Goal: Navigation & Orientation: Understand site structure

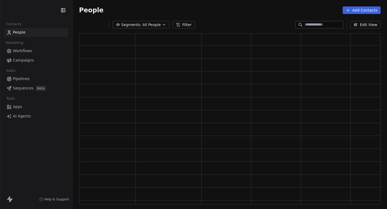
scroll to position [171, 301]
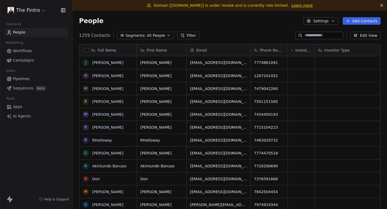
click at [27, 53] on span "Workflows" at bounding box center [22, 51] width 19 height 6
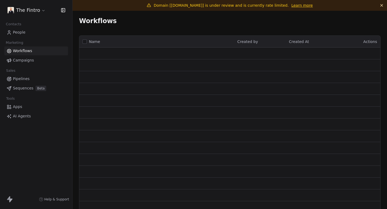
click at [27, 59] on span "Campaigns" at bounding box center [23, 60] width 21 height 6
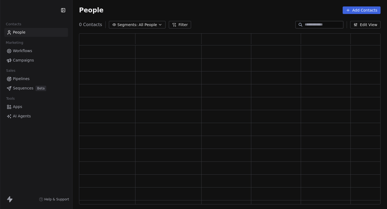
scroll to position [171, 301]
